Goal: Entertainment & Leisure: Consume media (video, audio)

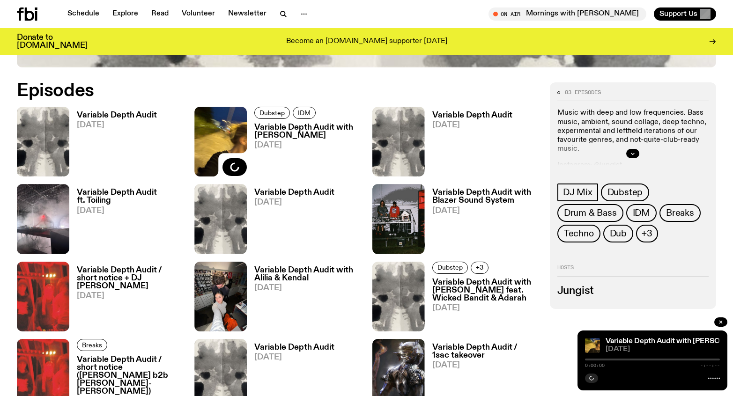
scroll to position [465, 0]
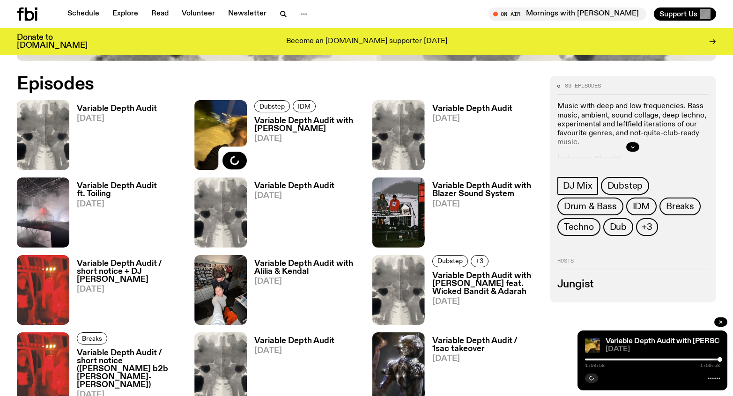
click at [134, 109] on h3 "Variable Depth Audit" at bounding box center [117, 109] width 80 height 8
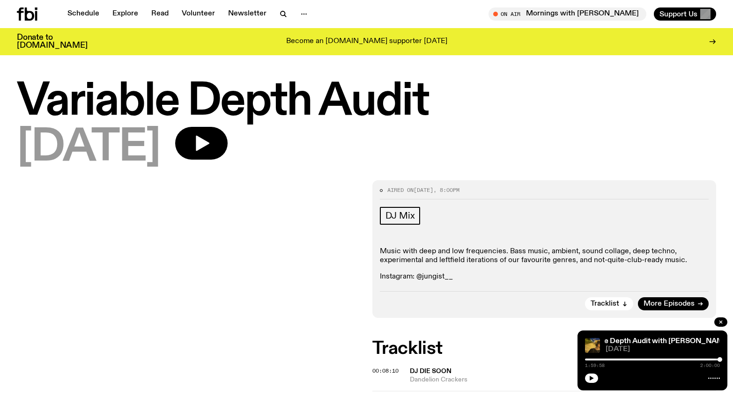
scroll to position [90, 0]
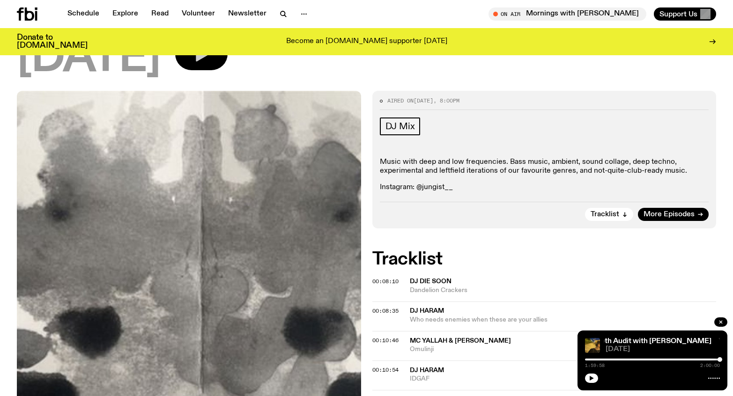
click at [228, 63] on button "button" at bounding box center [201, 53] width 52 height 33
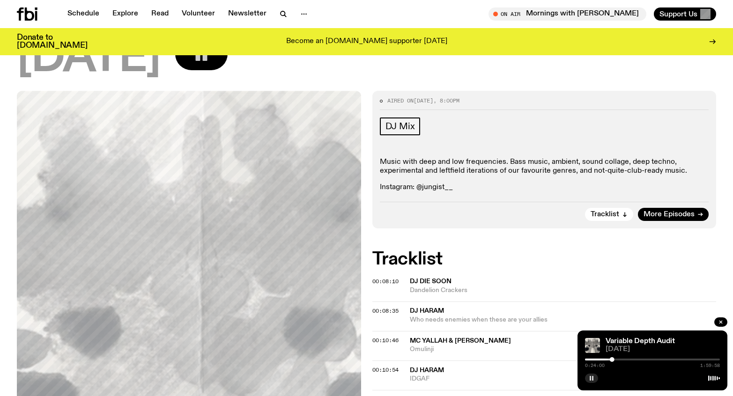
drag, startPoint x: 538, startPoint y: 378, endPoint x: 590, endPoint y: 376, distance: 52.0
click at [538, 378] on span "IDGAF" at bounding box center [563, 379] width 307 height 9
click at [589, 374] on button "button" at bounding box center [591, 378] width 13 height 9
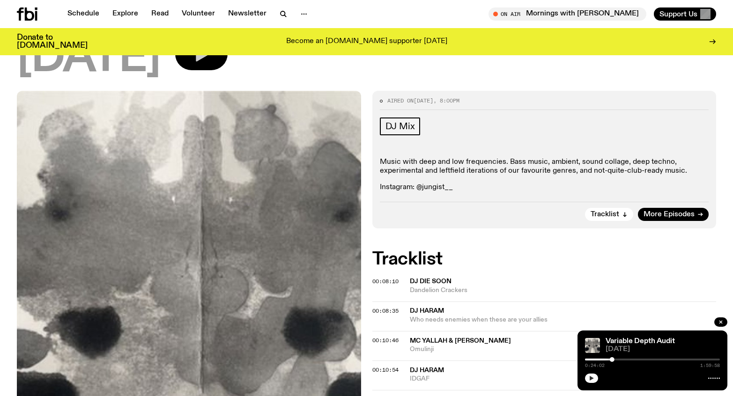
click at [590, 376] on icon "button" at bounding box center [592, 378] width 4 height 5
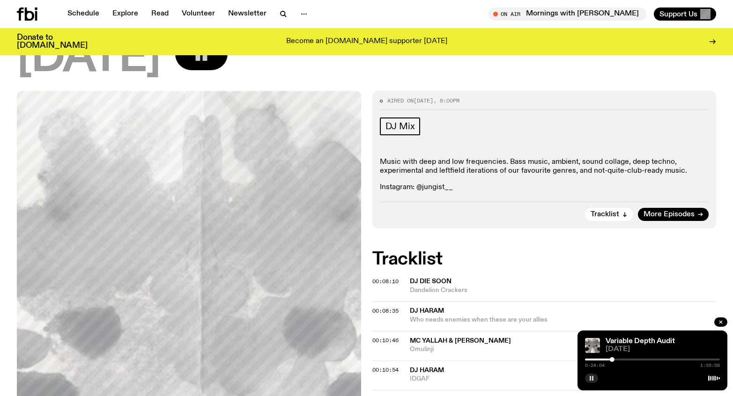
click at [590, 379] on rect "button" at bounding box center [590, 378] width 1 height 5
